Goal: Information Seeking & Learning: Learn about a topic

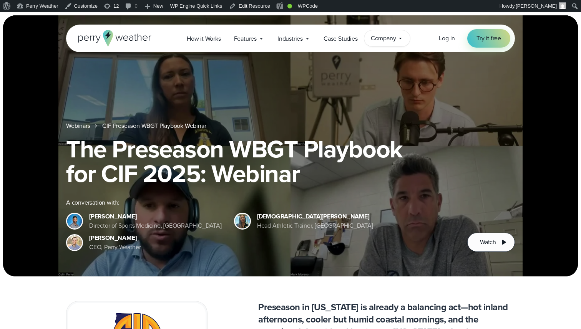
click at [399, 35] on icon at bounding box center [400, 38] width 6 height 6
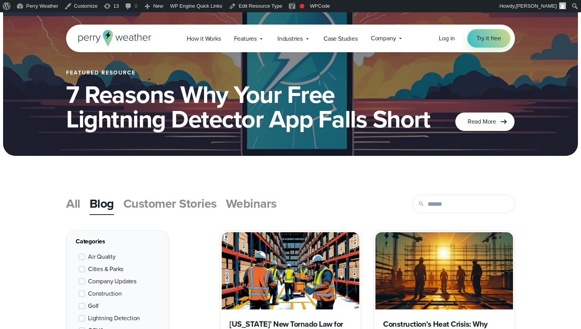
scroll to position [134, 0]
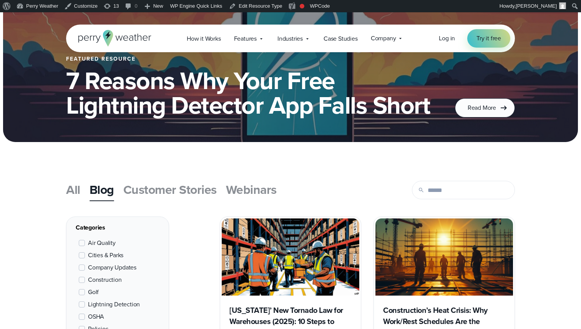
click at [264, 186] on span "Webinars" at bounding box center [251, 190] width 51 height 18
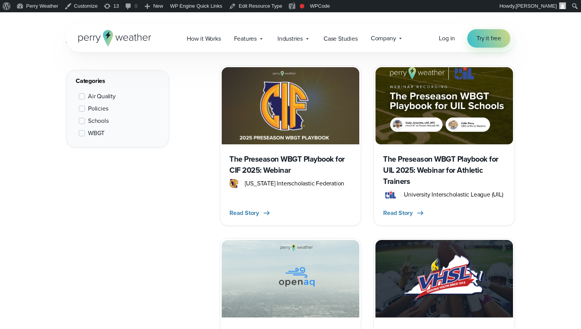
scroll to position [282, 0]
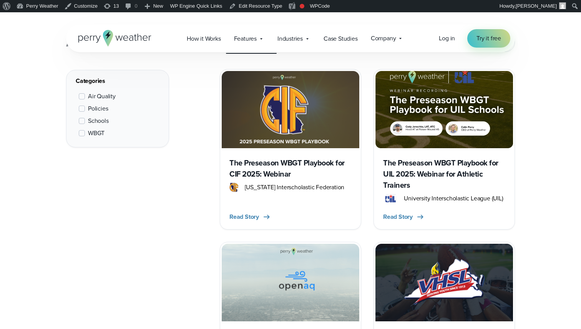
click at [440, 175] on h3 "The Preseason WBGT Playbook for UIL 2025: Webinar for Athletic Trainers" at bounding box center [444, 174] width 122 height 33
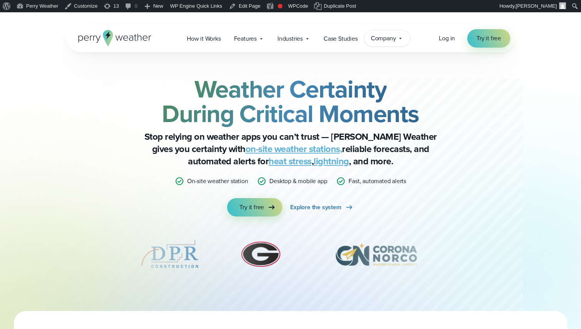
click at [382, 38] on span "Company" at bounding box center [383, 38] width 25 height 9
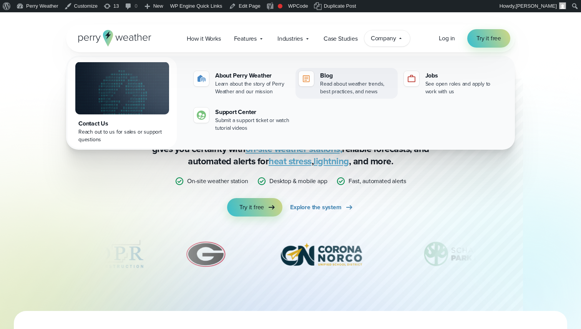
click at [329, 90] on div "Read about weather trends, best practices, and news" at bounding box center [357, 87] width 74 height 15
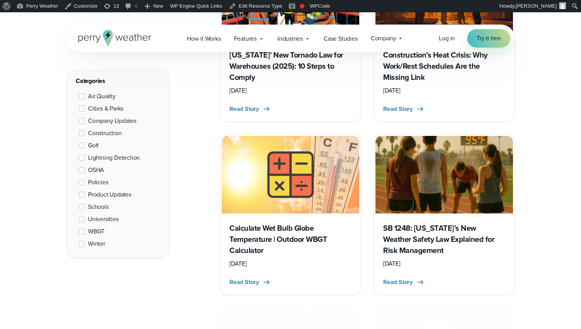
scroll to position [467, 0]
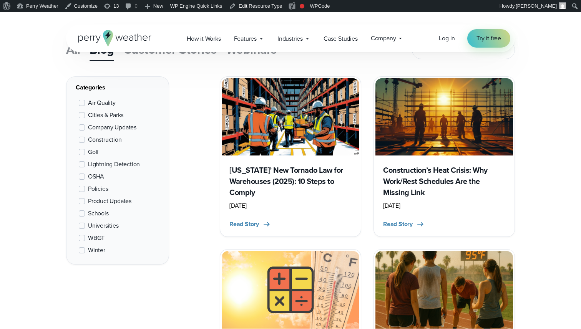
scroll to position [275, 0]
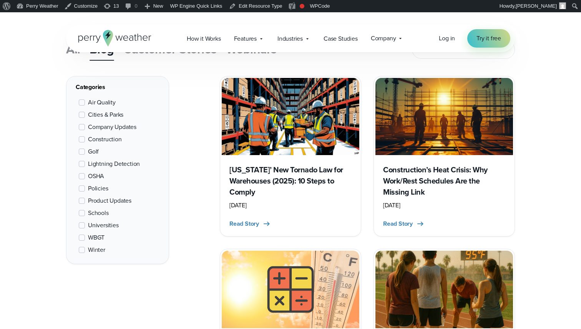
click at [442, 174] on h3 "Construction’s Heat Crisis: Why Work/Rest Schedules Are the Missing Link" at bounding box center [444, 180] width 122 height 33
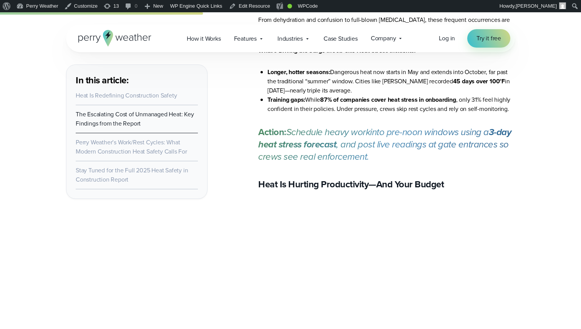
scroll to position [1222, 0]
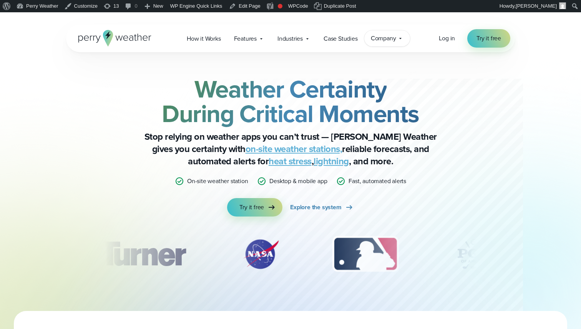
click at [399, 38] on icon at bounding box center [400, 38] width 6 height 6
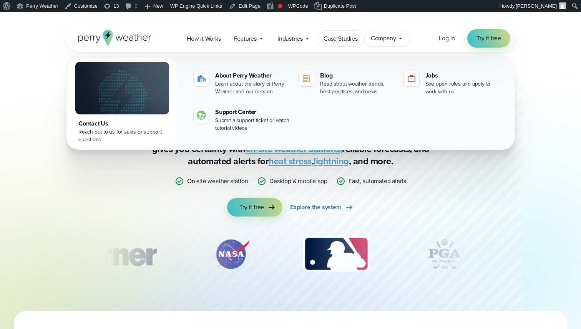
click at [351, 45] on link "Case Studies" at bounding box center [340, 39] width 47 height 16
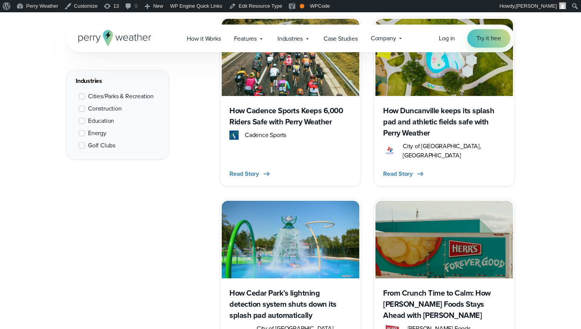
scroll to position [898, 0]
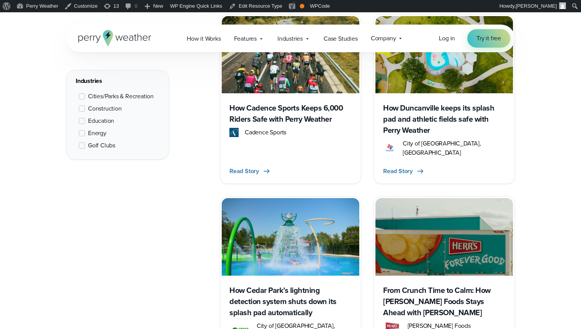
click at [296, 108] on h3 "How Cadence Sports Keeps 6,000 Riders Safe with Perry Weather" at bounding box center [290, 114] width 122 height 22
